Goal: Browse casually

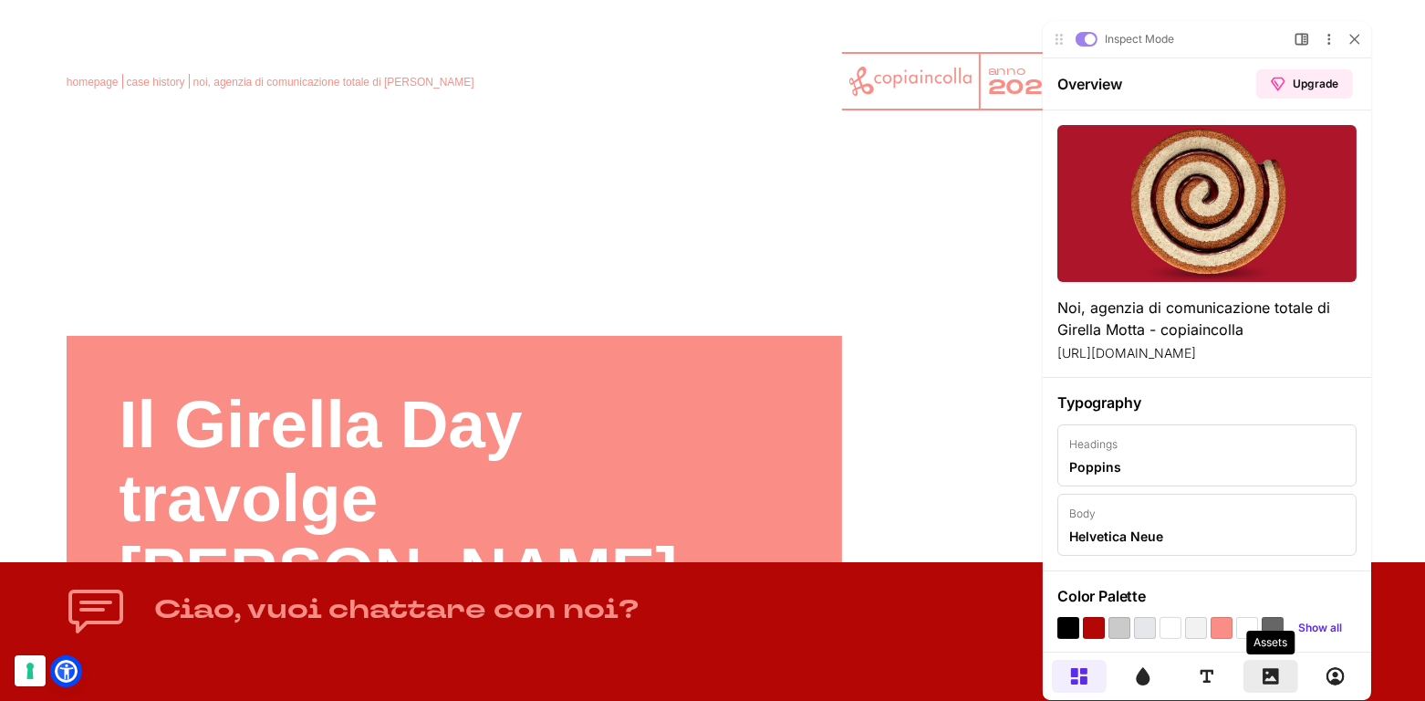
click at [1274, 675] on icon at bounding box center [1270, 676] width 16 height 16
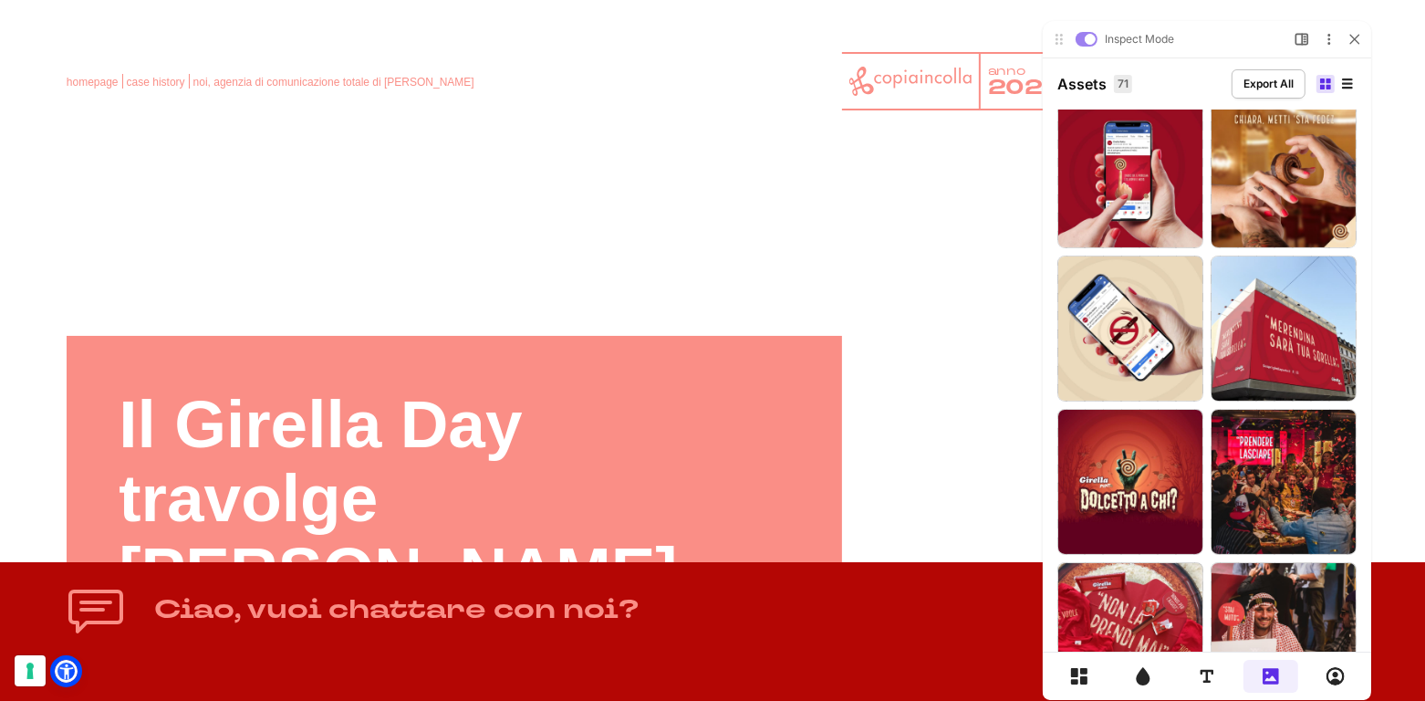
scroll to position [166, 0]
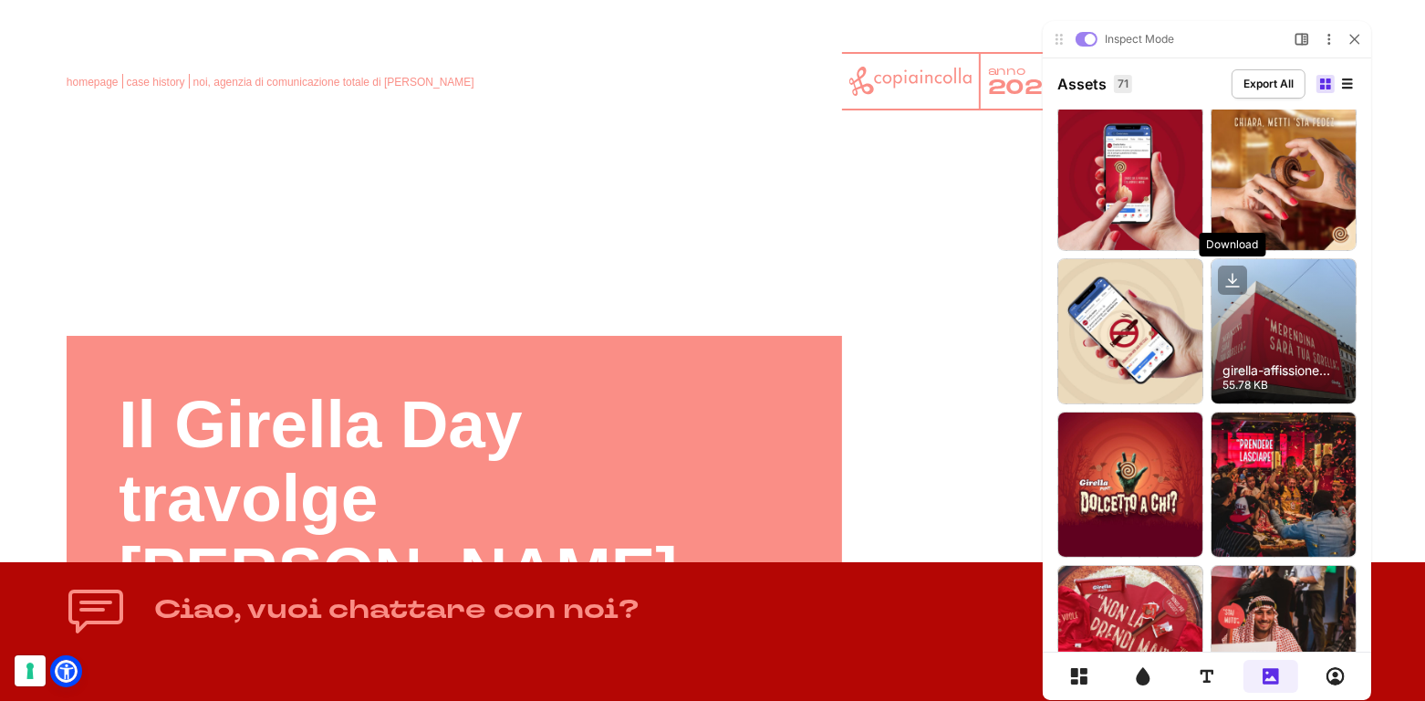
click at [1237, 278] on icon at bounding box center [1231, 279] width 29 height 29
click at [1233, 281] on icon at bounding box center [1231, 279] width 29 height 29
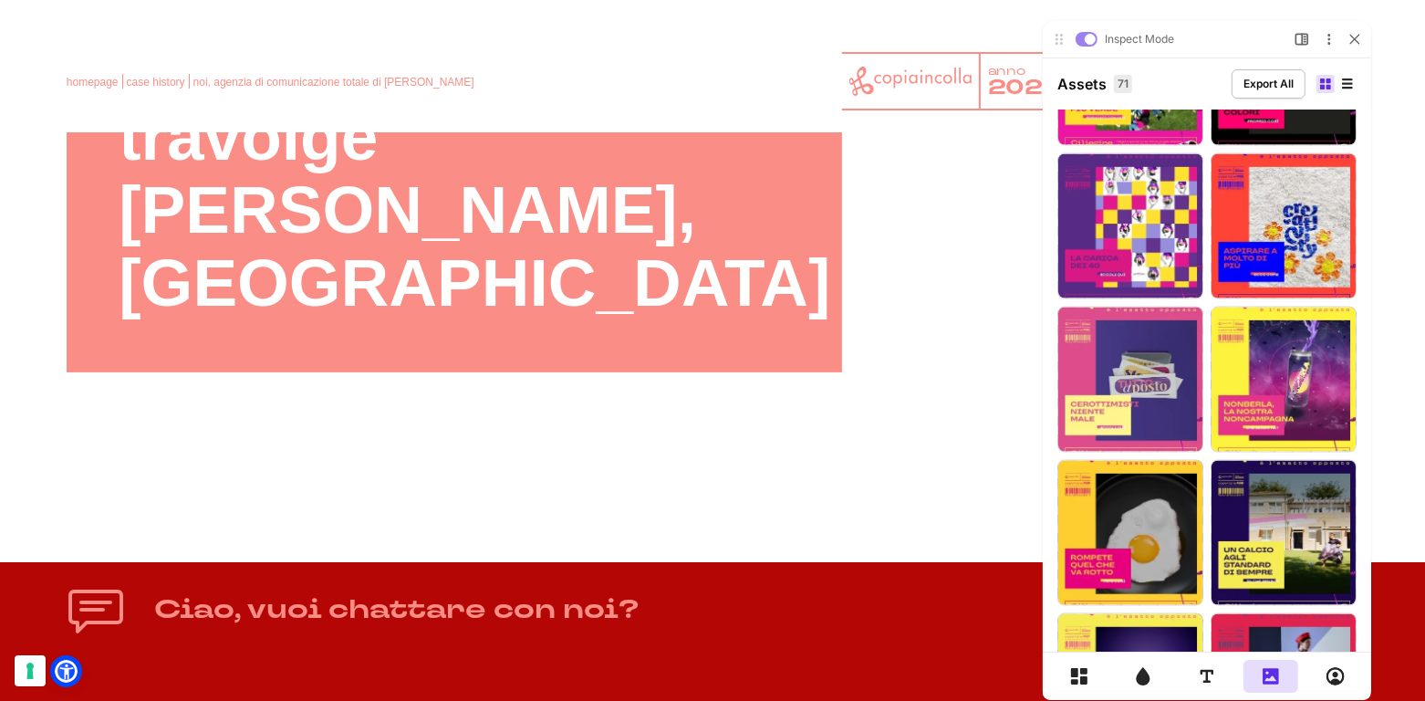
scroll to position [2722, 0]
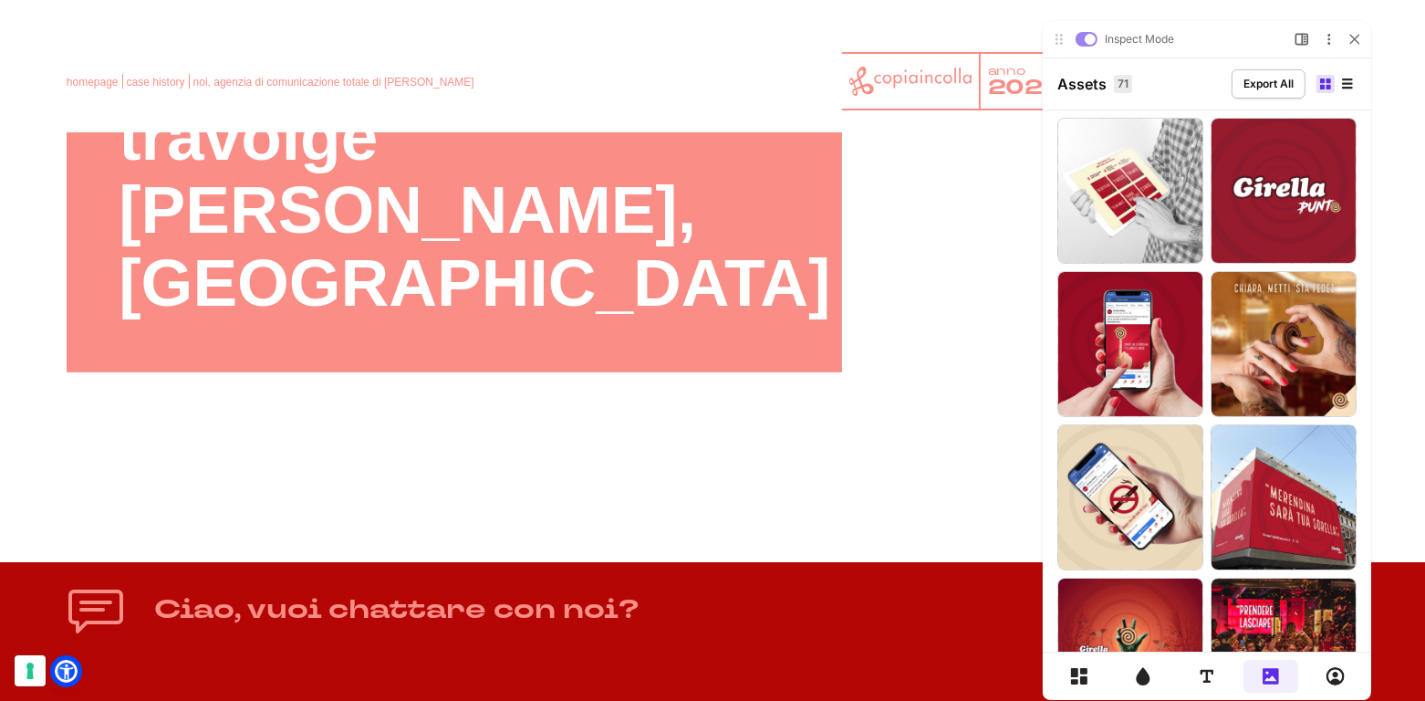
scroll to position [2722, 0]
